Goal: Find specific page/section: Find specific page/section

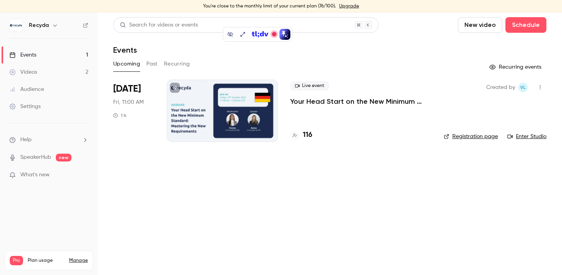
click at [332, 105] on p "Your Head Start on the New Minimum Standard: Mastering the New Requirements" at bounding box center [360, 101] width 141 height 9
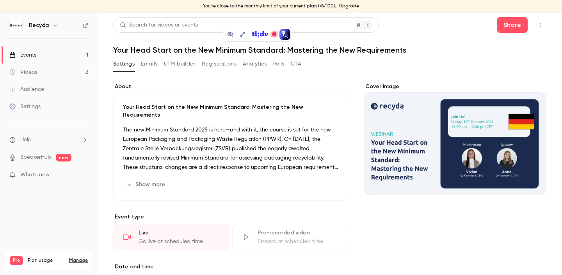
click at [219, 65] on button "Registrations" at bounding box center [219, 64] width 35 height 12
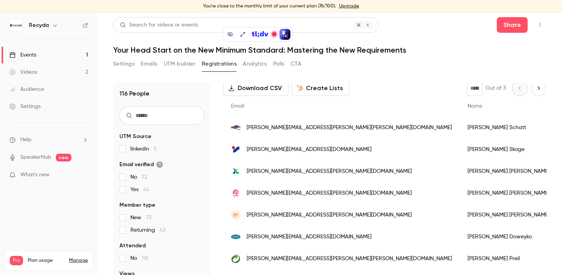
scroll to position [43, 0]
